Goal: Check status: Check status

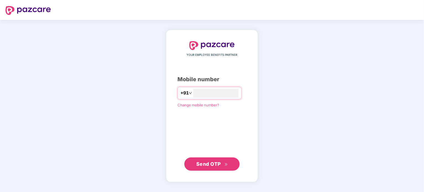
type input "**********"
click at [210, 163] on span "Send OTP" at bounding box center [208, 164] width 25 height 6
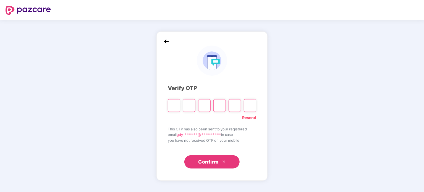
type input "*"
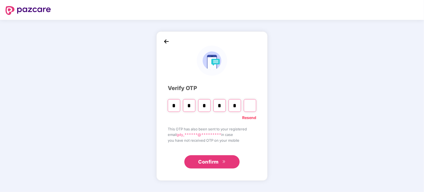
type input "*"
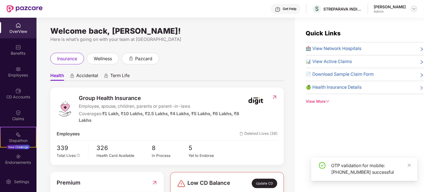
click at [413, 9] on img at bounding box center [414, 9] width 4 height 4
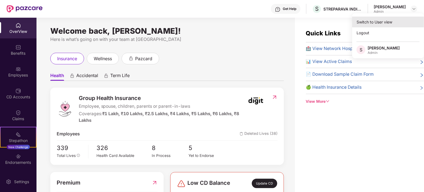
click at [386, 18] on div "Switch to User view" at bounding box center [388, 22] width 72 height 11
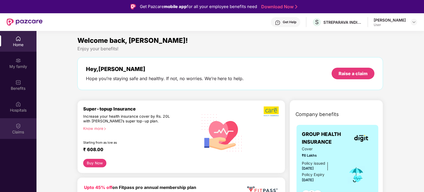
click at [18, 134] on div "Claims" at bounding box center [18, 132] width 36 height 6
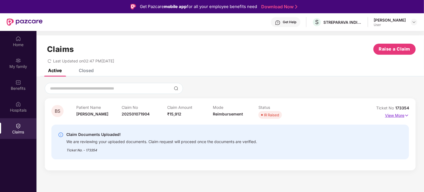
click at [401, 116] on p "View More" at bounding box center [397, 114] width 24 height 7
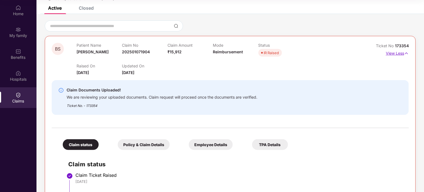
scroll to position [15, 0]
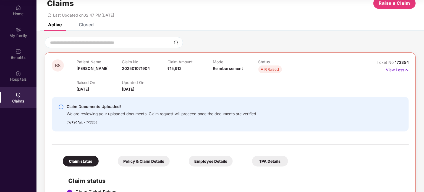
click at [150, 161] on div "Policy & Claim Details" at bounding box center [144, 161] width 52 height 11
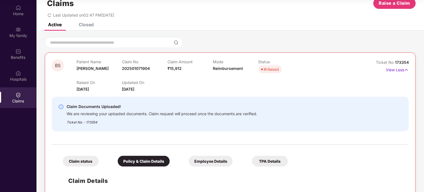
click at [210, 161] on div "Employee Details" at bounding box center [211, 161] width 44 height 11
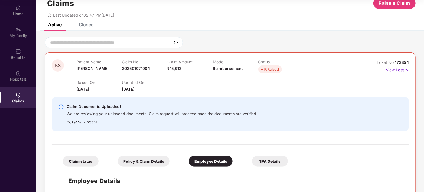
click at [280, 159] on div "TPA Details" at bounding box center [270, 161] width 36 height 11
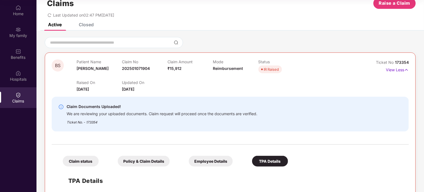
click at [354, 80] on div "BS Patient Name Bebi Shedti Claim No 202501071904 Claim Amount ₹15,912 Mode Rei…" at bounding box center [230, 75] width 357 height 33
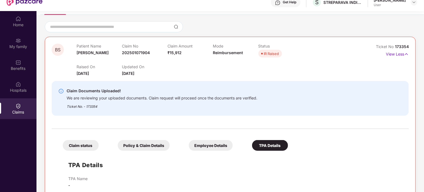
scroll to position [48, 0]
